Goal: Navigation & Orientation: Go to known website

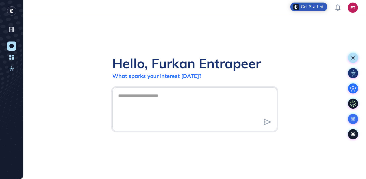
scroll to position [0, 0]
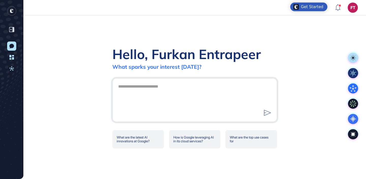
click at [190, 33] on div "Hello, Furkan Entrapeer What sparks your interest [DATE]? What are the latest A…" at bounding box center [194, 97] width 343 height 164
